Goal: Task Accomplishment & Management: Use online tool/utility

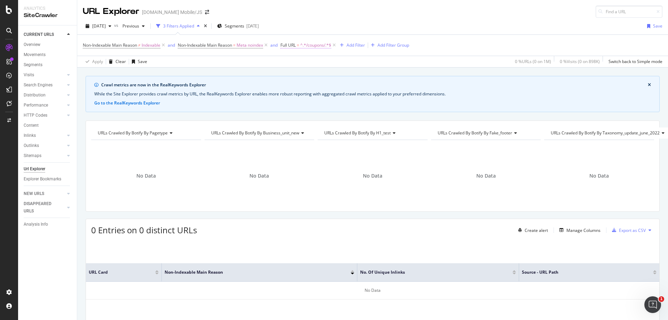
click at [322, 45] on span "^.*/coupons/.*$" at bounding box center [315, 45] width 31 height 10
click at [312, 73] on input "/coupons/" at bounding box center [322, 74] width 66 height 11
click at [367, 25] on div "[DATE] vs Previous 3 Filters Applied Segments [DATE] Save" at bounding box center [372, 28] width 591 height 14
click at [336, 45] on icon at bounding box center [334, 45] width 6 height 7
